Goal: Task Accomplishment & Management: Complete application form

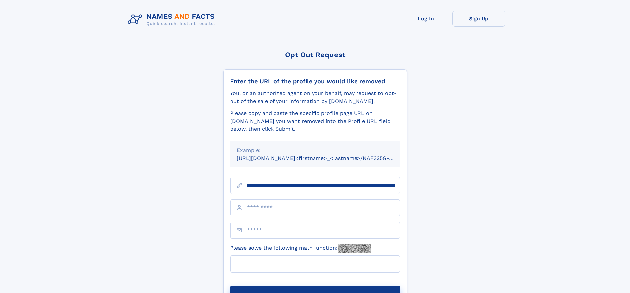
scroll to position [0, 73]
type input "**********"
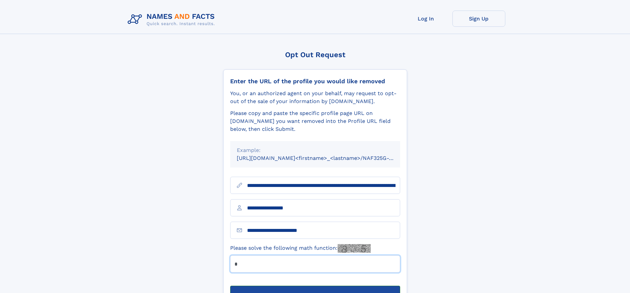
type input "*"
click at [315, 286] on button "Submit Opt Out Request" at bounding box center [315, 296] width 170 height 21
